Goal: Obtain resource: Obtain resource

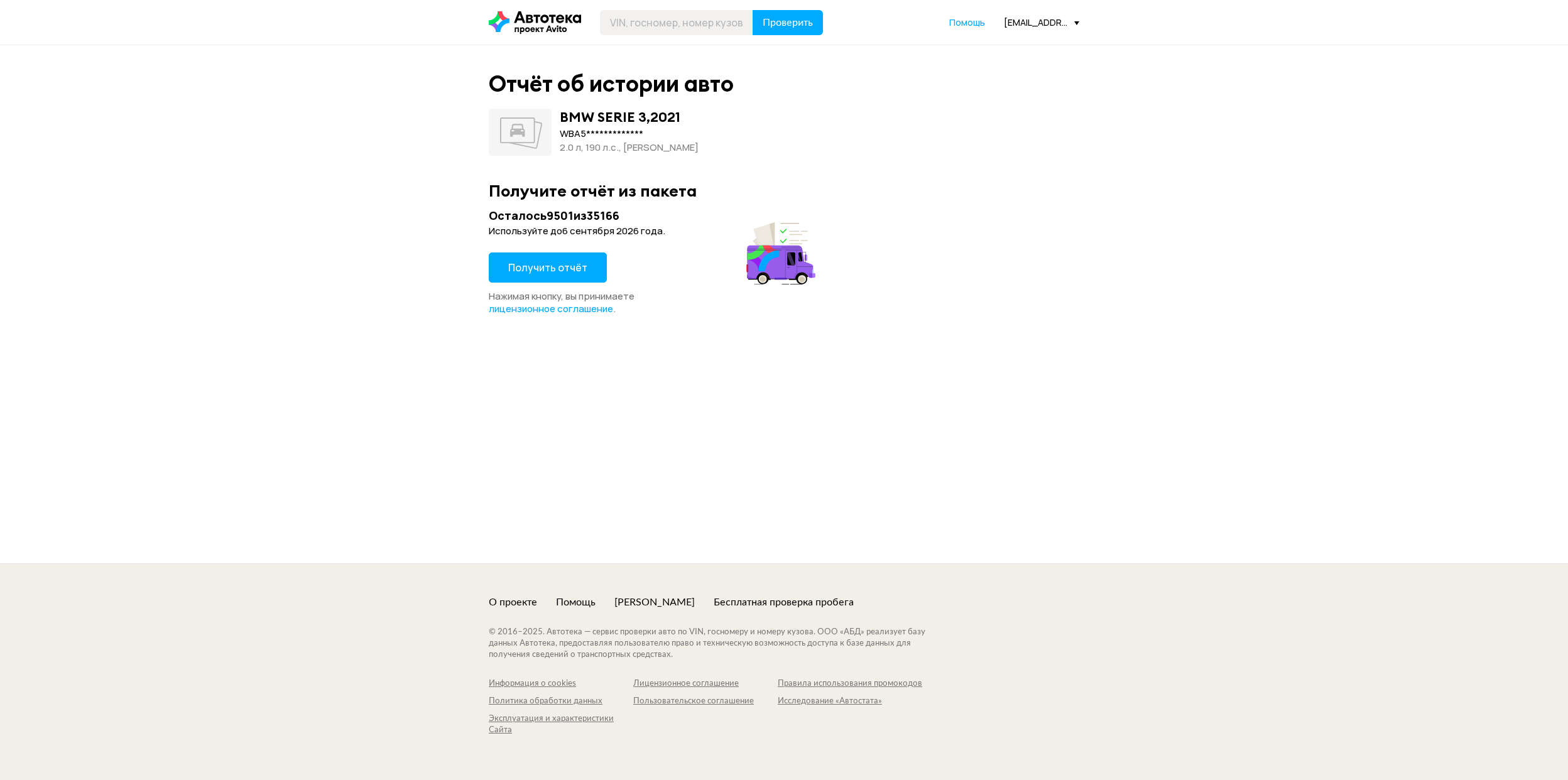
click at [508, 272] on button "Получить отчёт" at bounding box center [548, 268] width 118 height 30
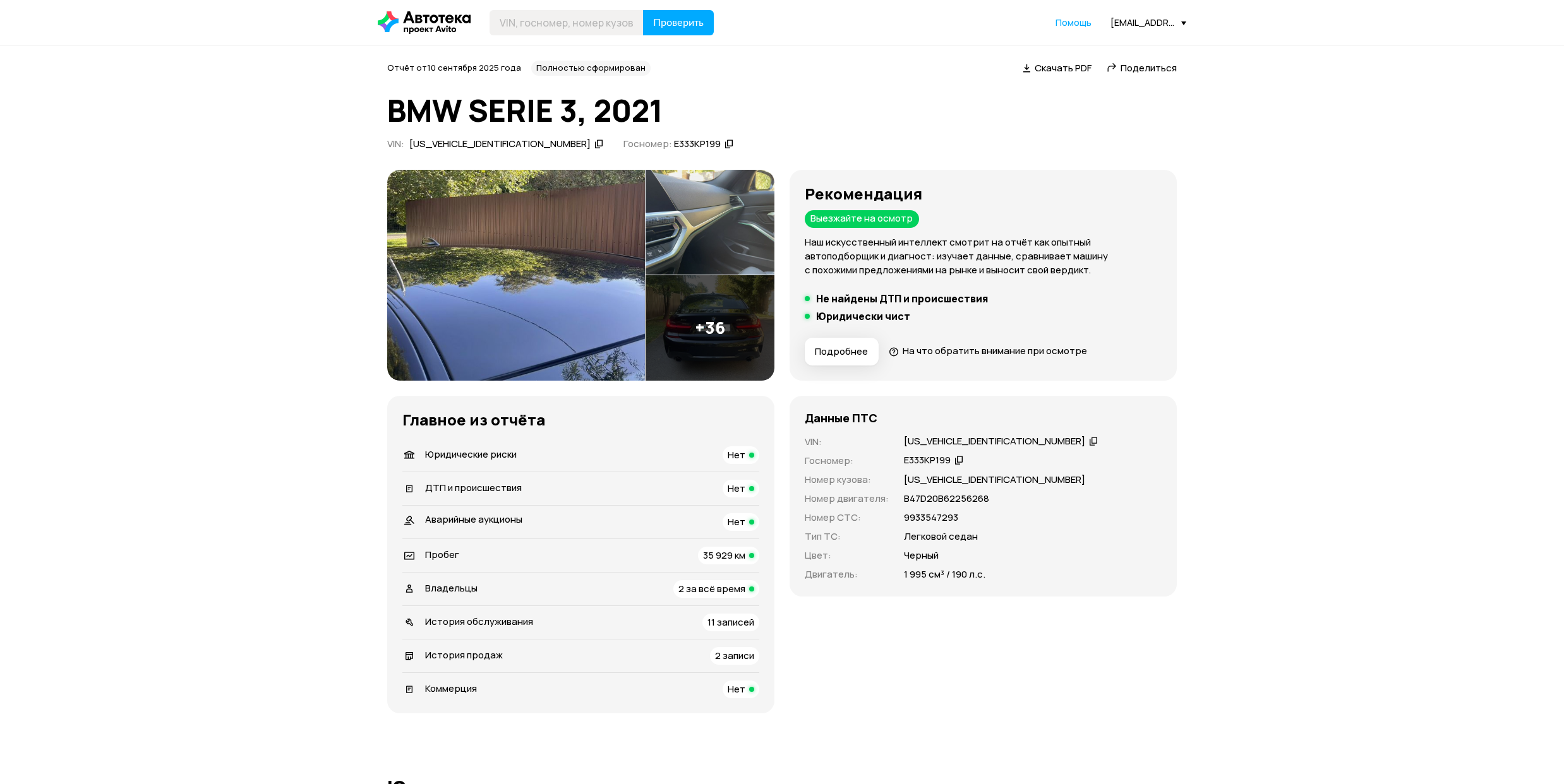
click at [597, 281] on img at bounding box center [516, 275] width 258 height 211
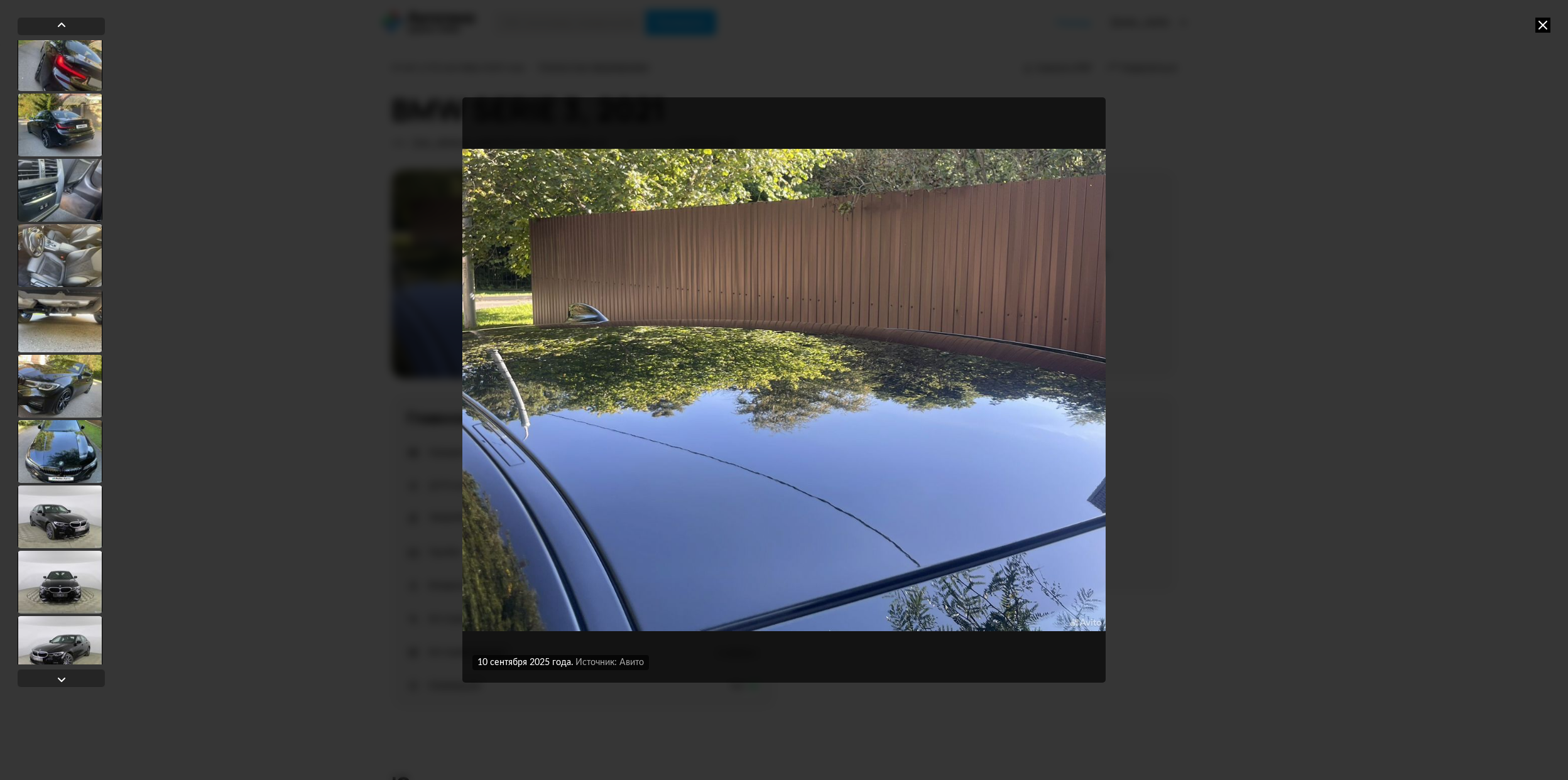
scroll to position [1925, 0]
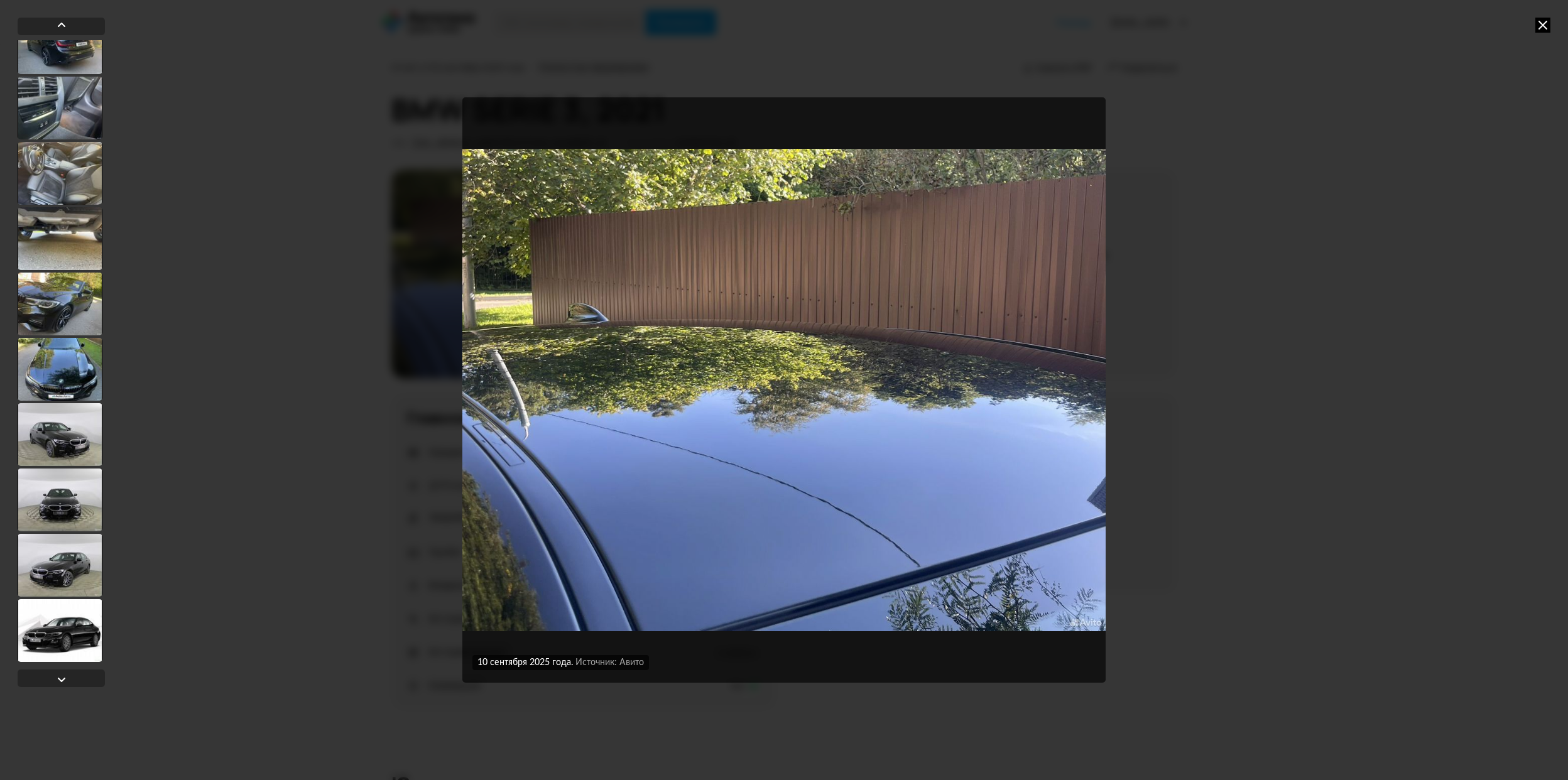
drag, startPoint x: 66, startPoint y: 413, endPoint x: 66, endPoint y: 432, distance: 19.0
click at [66, 415] on div at bounding box center [60, 434] width 85 height 63
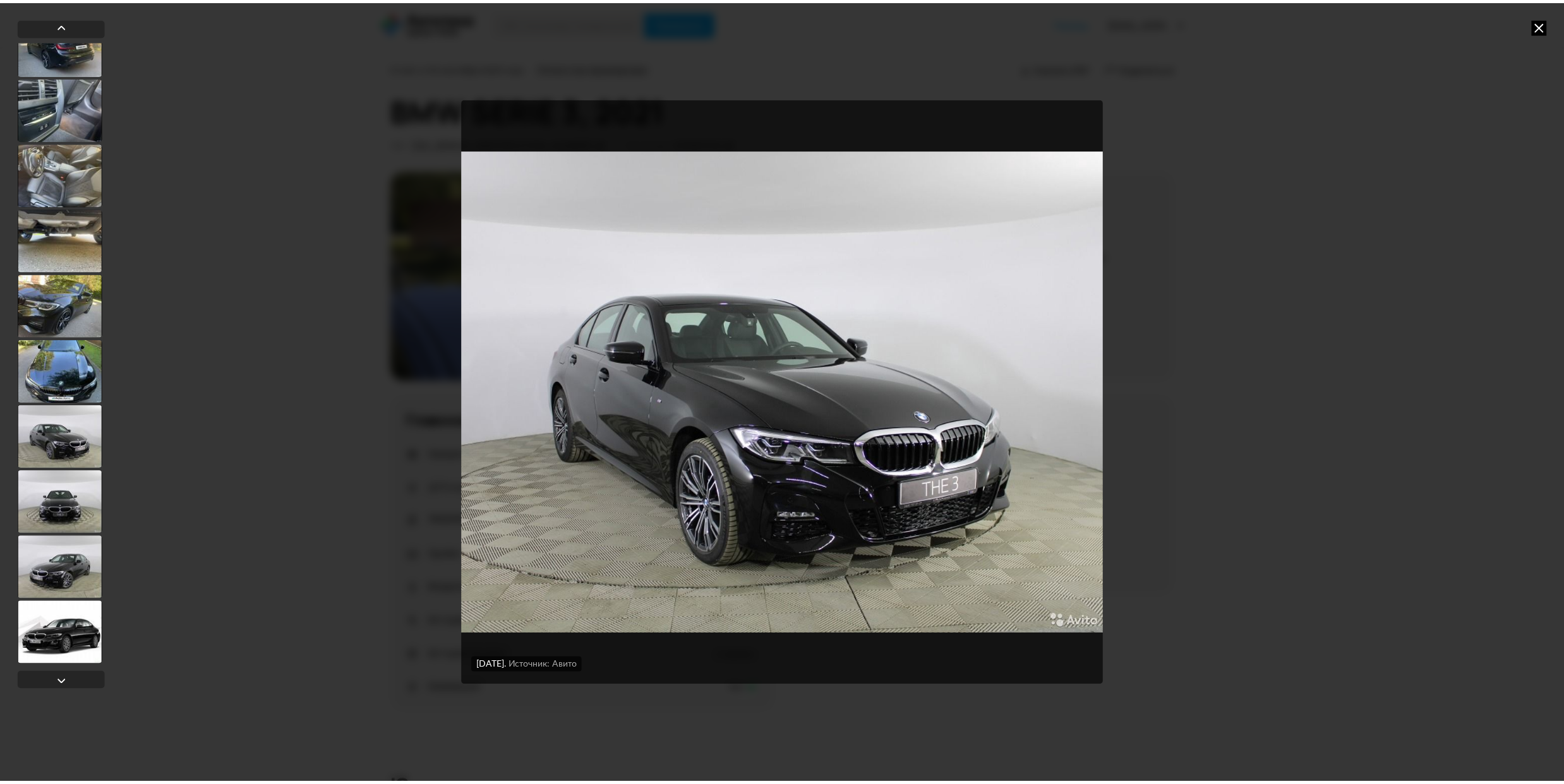
scroll to position [1932, 0]
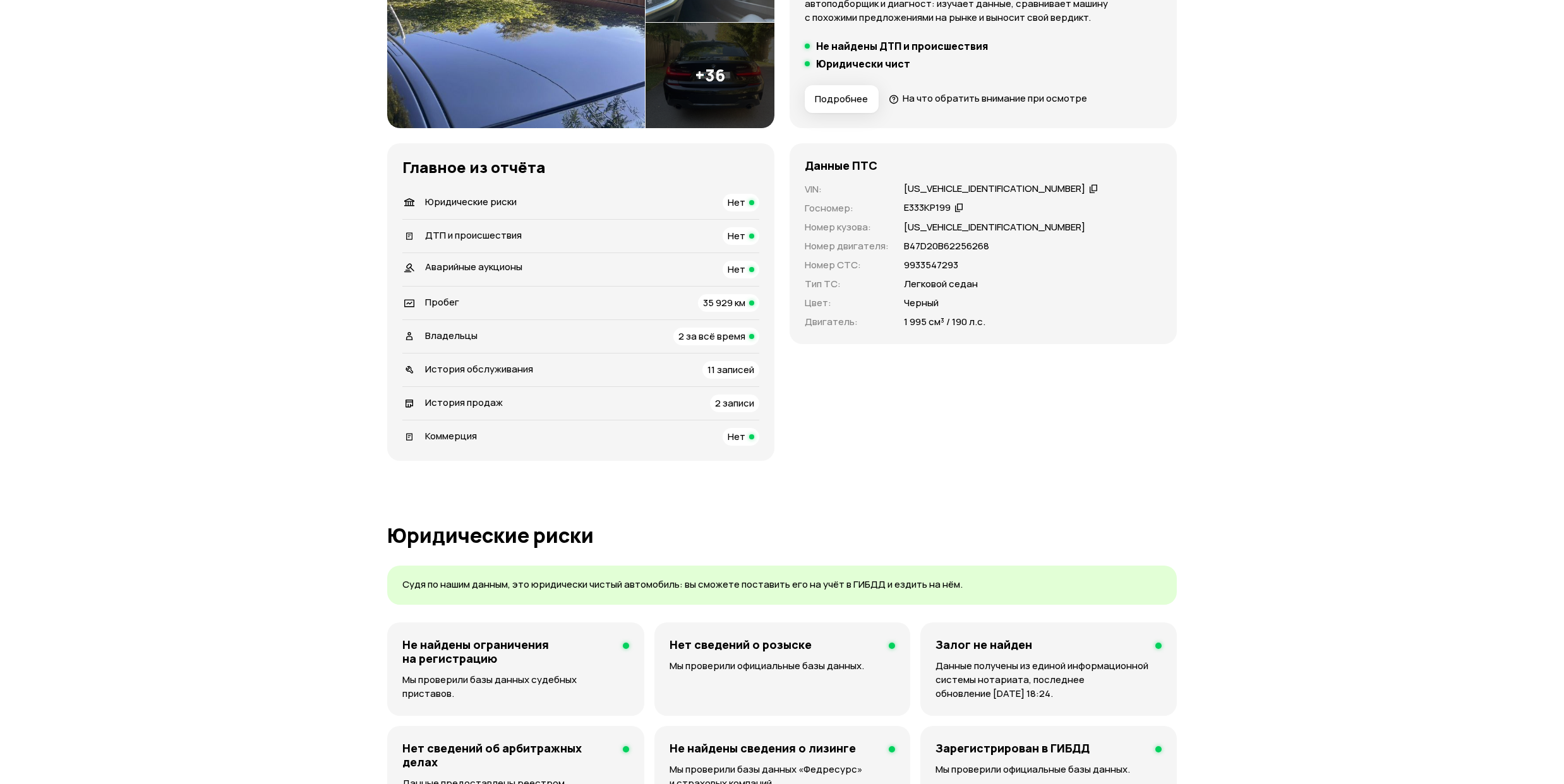
click at [741, 303] on span "35 929 км" at bounding box center [724, 302] width 42 height 13
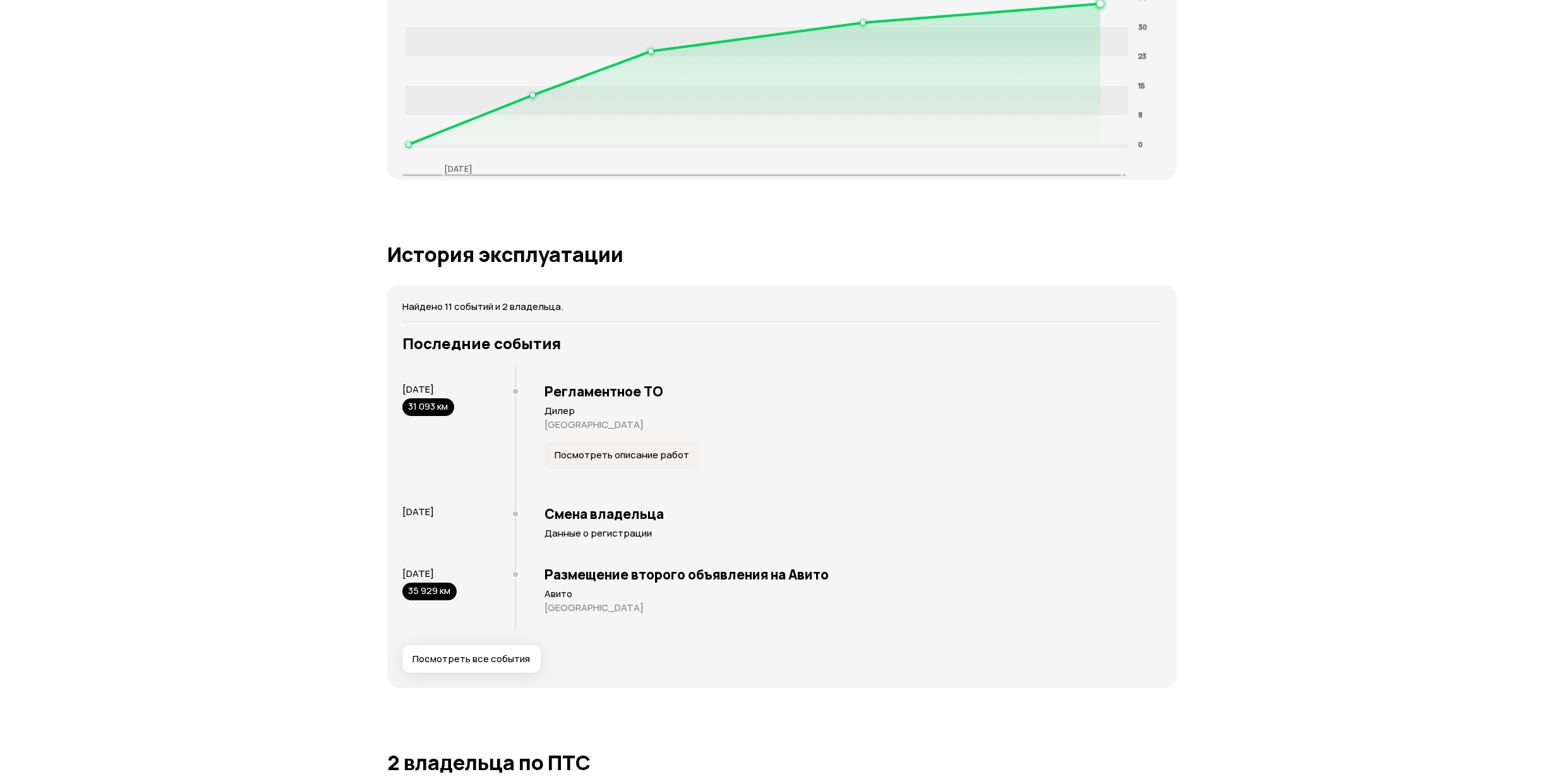
scroll to position [2279, 0]
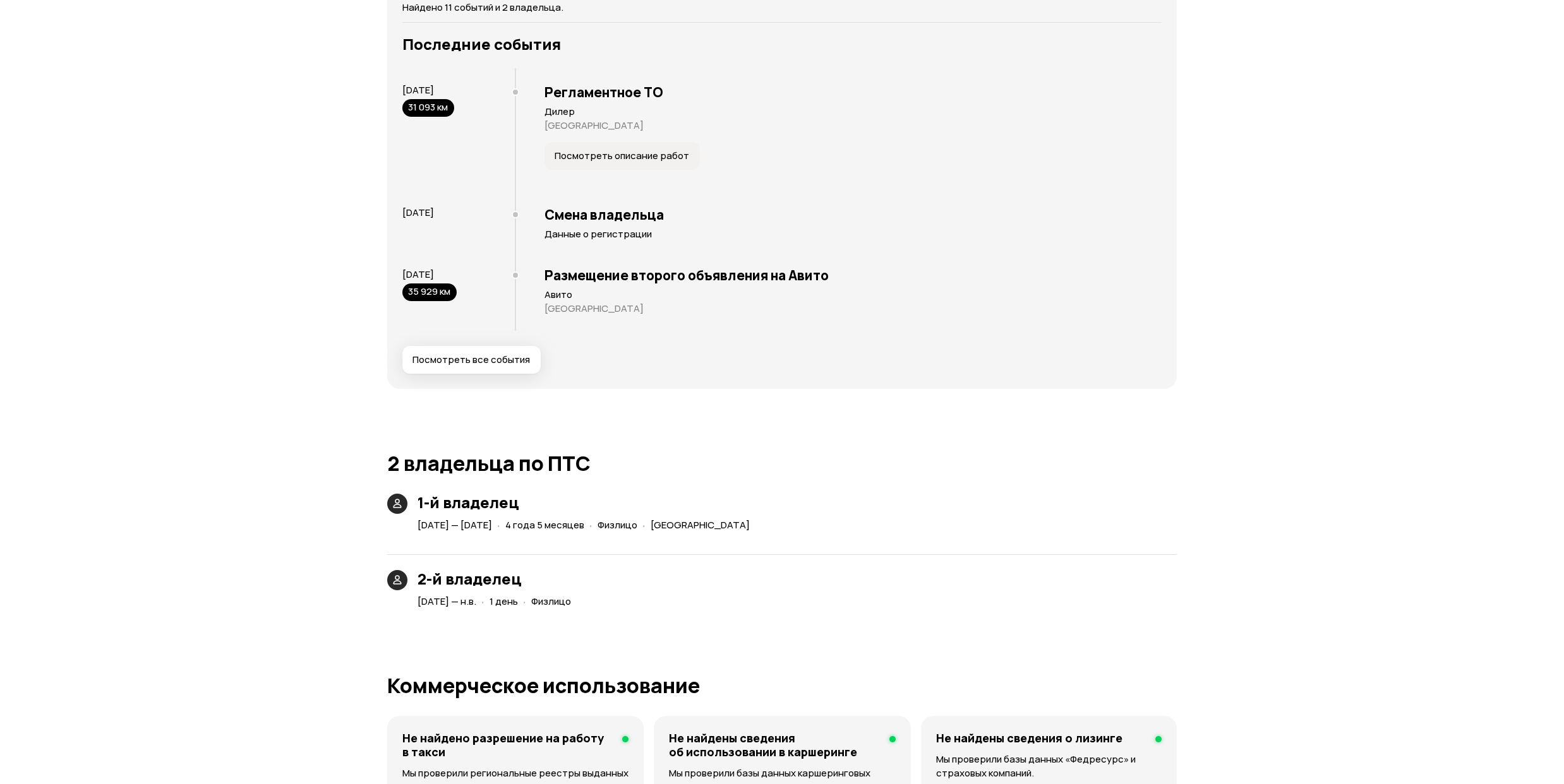
drag, startPoint x: 622, startPoint y: 602, endPoint x: 504, endPoint y: 599, distance: 118.0
click at [504, 599] on div "[DATE] — н.в. · 1 день · Физлицо" at bounding box center [497, 601] width 164 height 18
click at [968, 589] on div "2-й владелец [DATE] — н.в. · 1 день · Физлицо" at bounding box center [782, 575] width 789 height 72
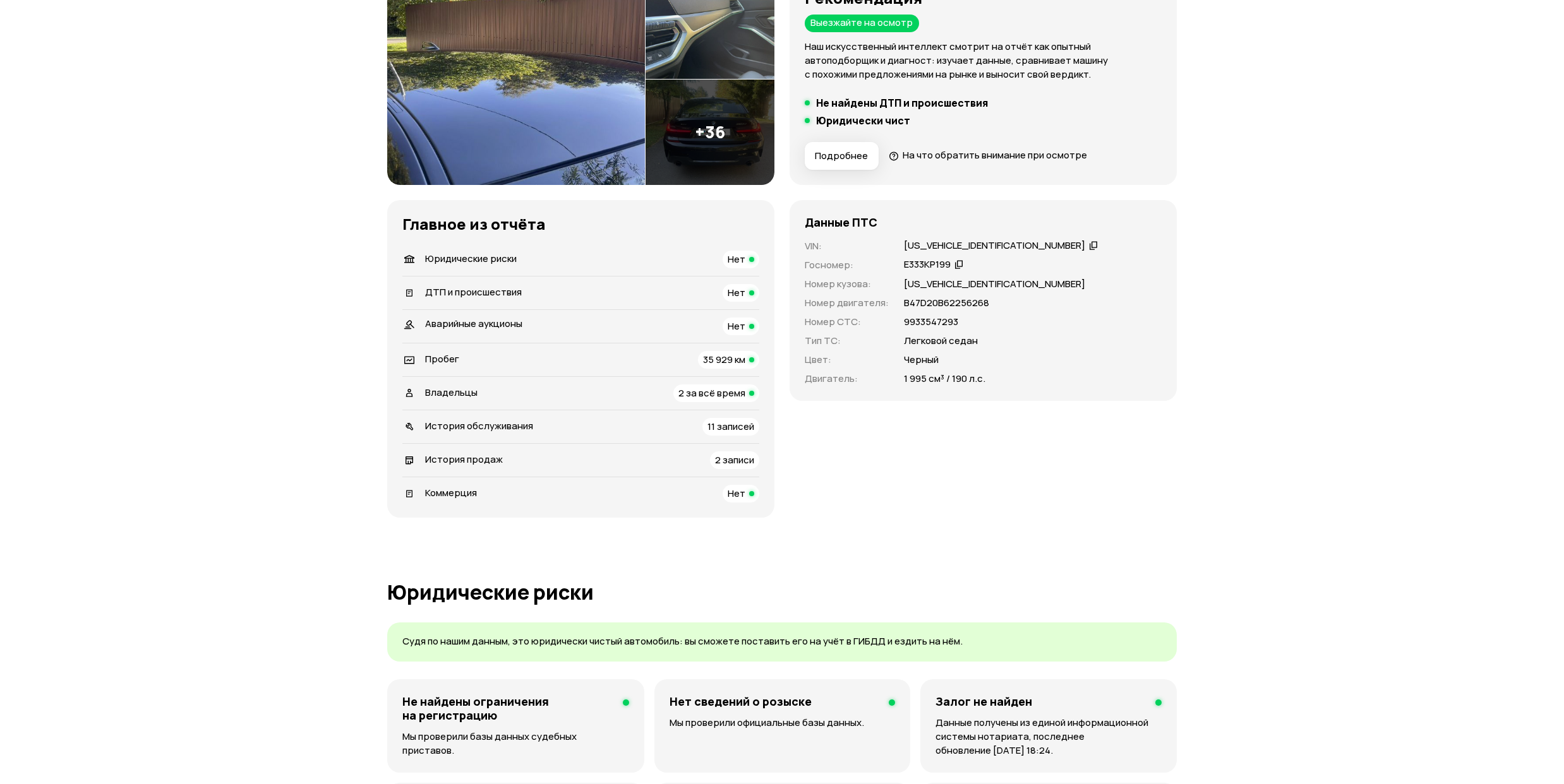
scroll to position [0, 0]
